Goal: Find specific page/section: Find specific page/section

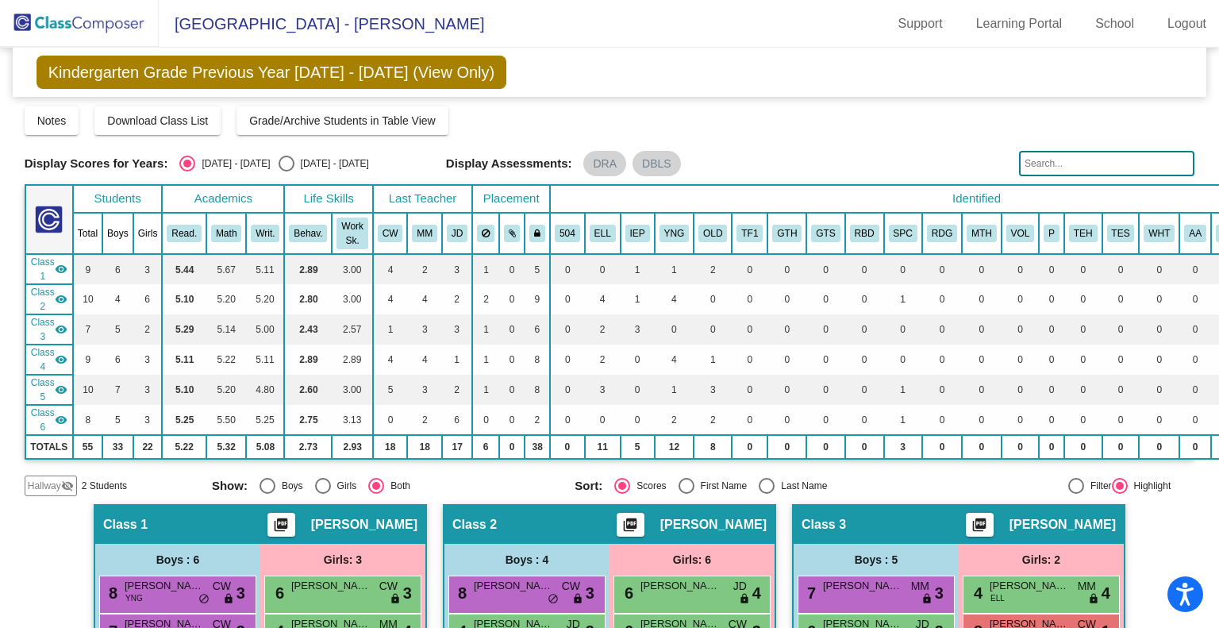
click at [88, 26] on img at bounding box center [79, 23] width 159 height 47
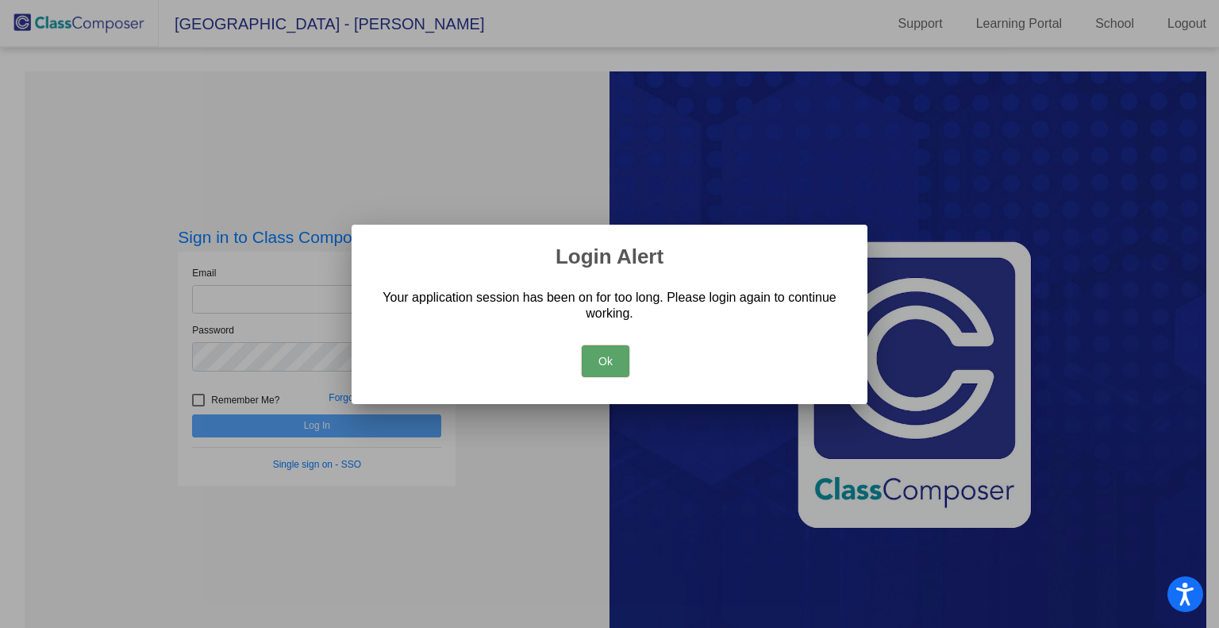
click at [622, 361] on button "Ok" at bounding box center [606, 361] width 48 height 32
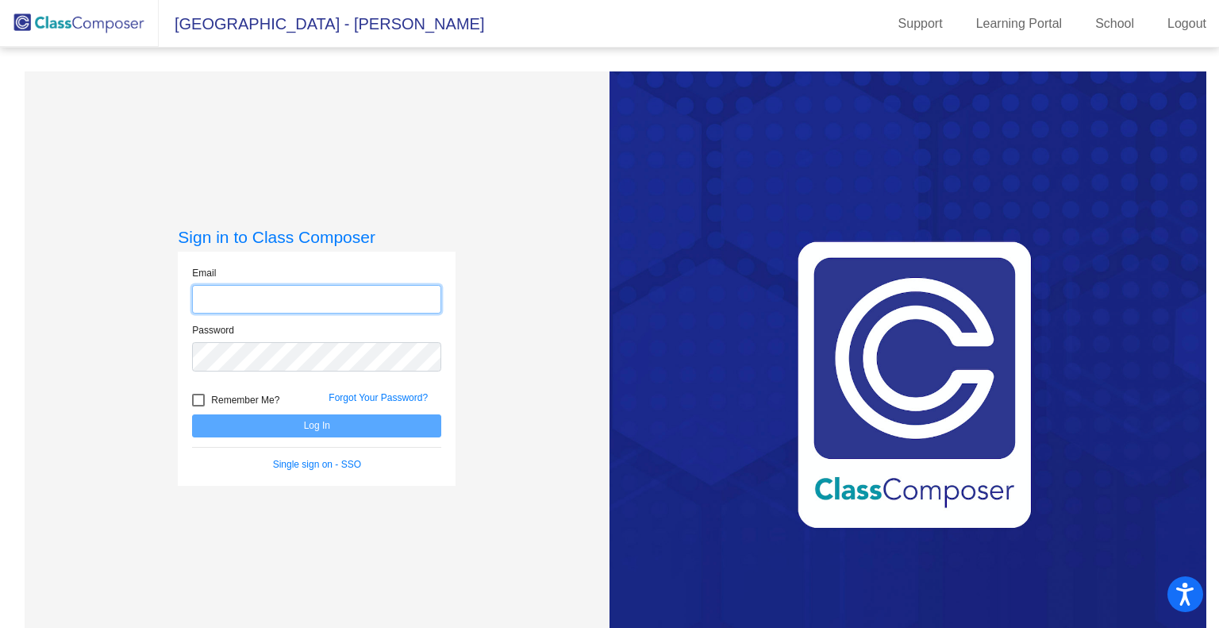
click at [386, 289] on input "email" at bounding box center [316, 299] width 249 height 29
type input "[EMAIL_ADDRESS][DOMAIN_NAME]"
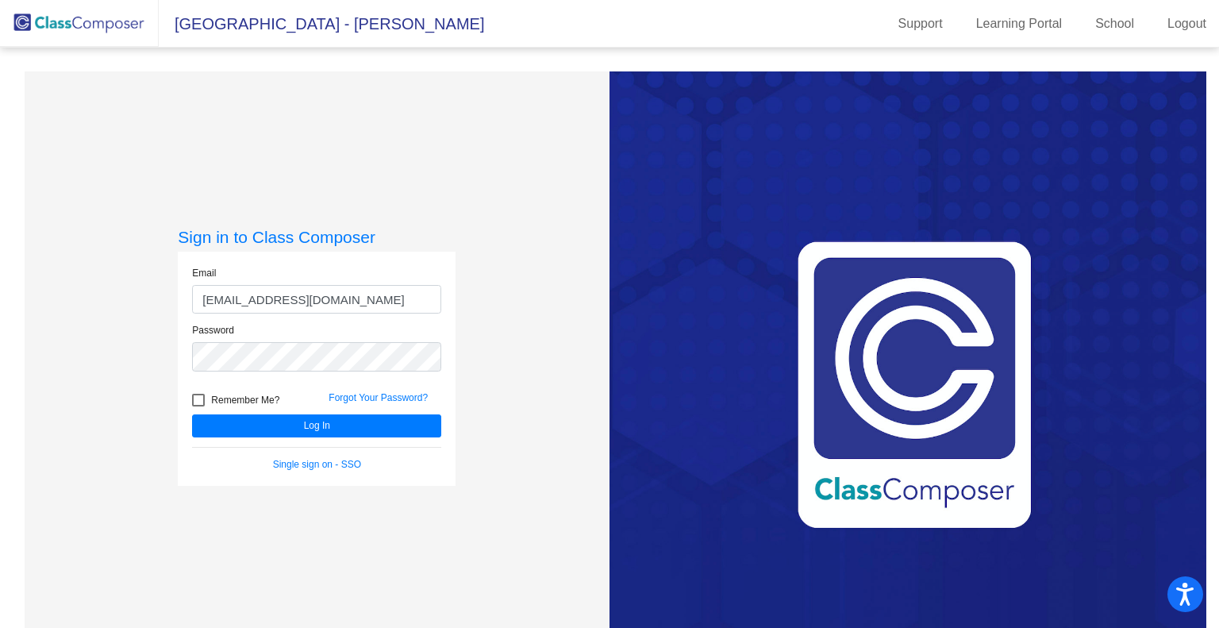
click at [194, 399] on div at bounding box center [198, 400] width 13 height 13
click at [198, 406] on input "Remember Me?" at bounding box center [198, 406] width 1 height 1
checkbox input "true"
click at [225, 421] on button "Log In" at bounding box center [316, 425] width 249 height 23
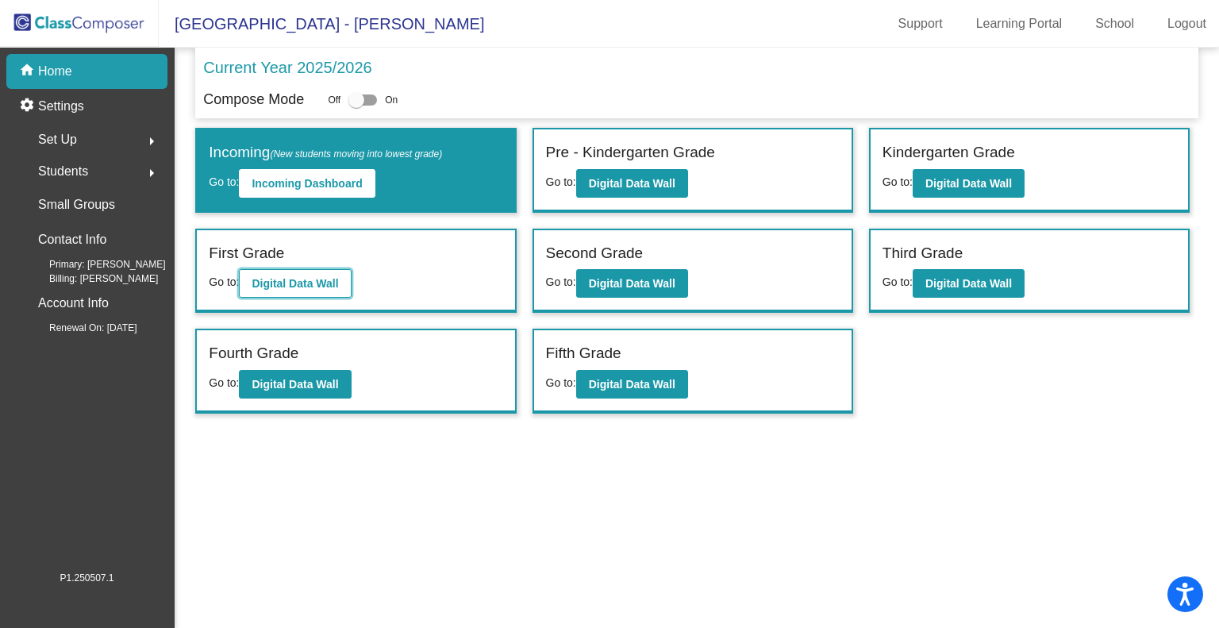
click at [294, 285] on b "Digital Data Wall" at bounding box center [295, 283] width 87 height 13
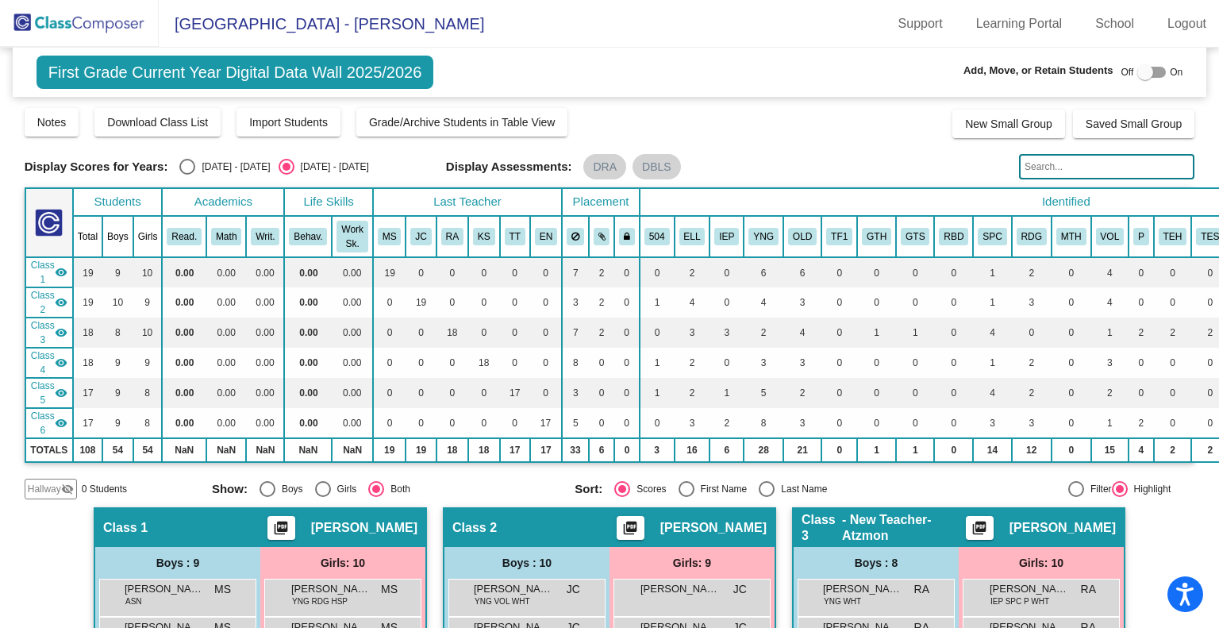
click at [192, 161] on div "Select an option" at bounding box center [187, 167] width 16 height 16
click at [187, 175] on input "[DATE] - [DATE]" at bounding box center [187, 175] width 1 height 1
radio input "true"
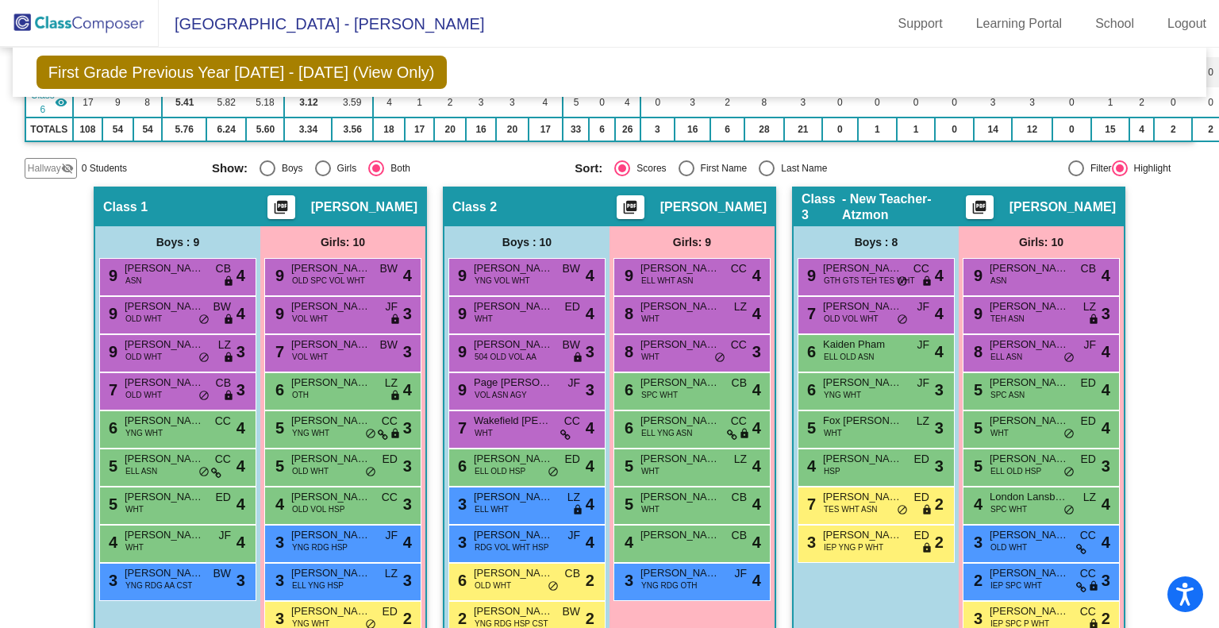
scroll to position [397, 0]
